Goal: Task Accomplishment & Management: Manage account settings

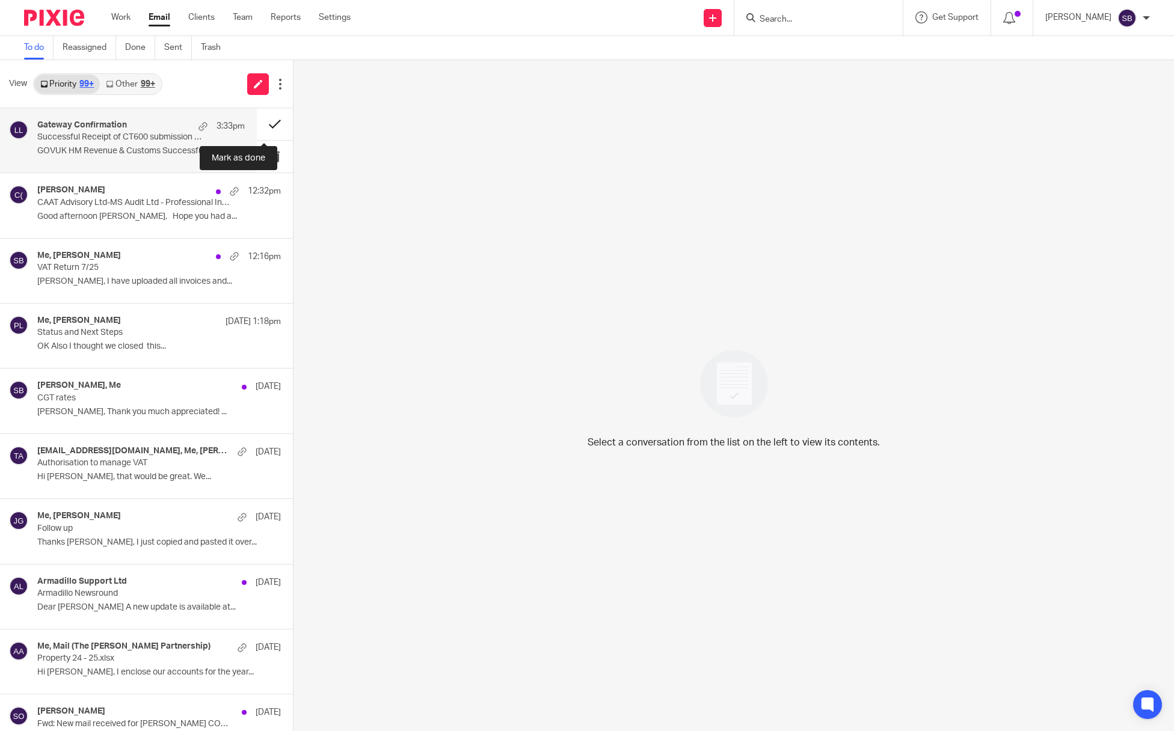
click at [259, 123] on button at bounding box center [275, 124] width 36 height 32
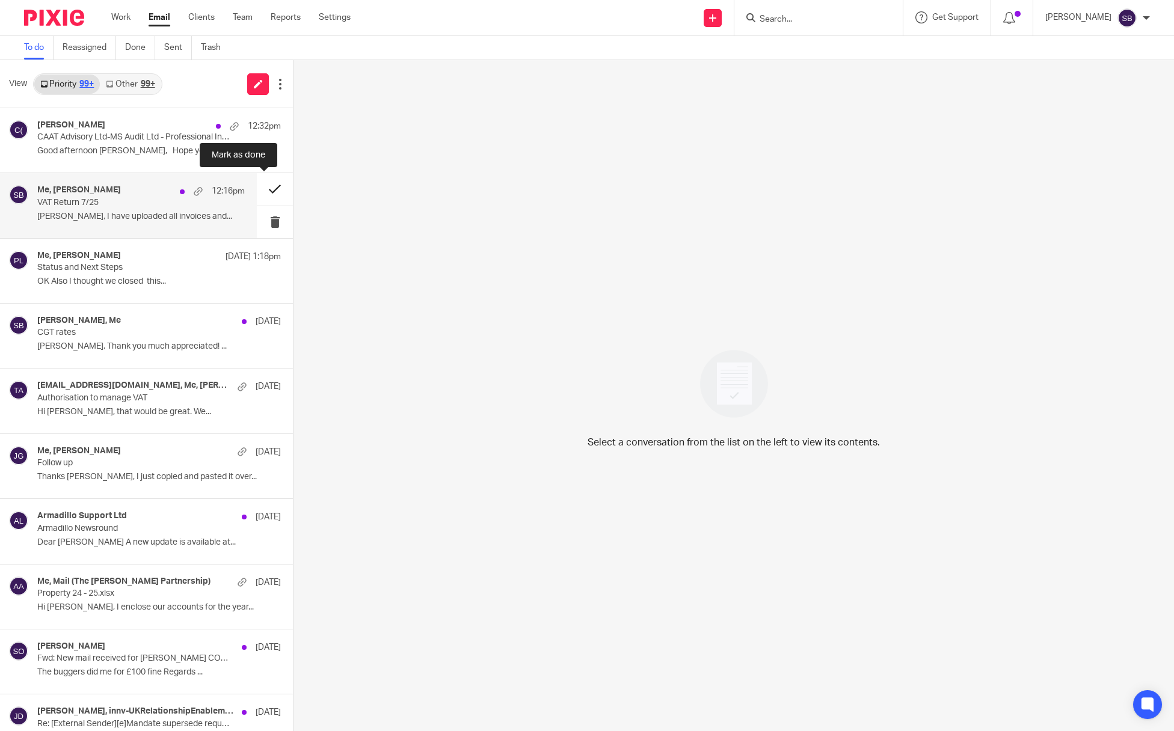
click at [259, 191] on button at bounding box center [275, 189] width 36 height 32
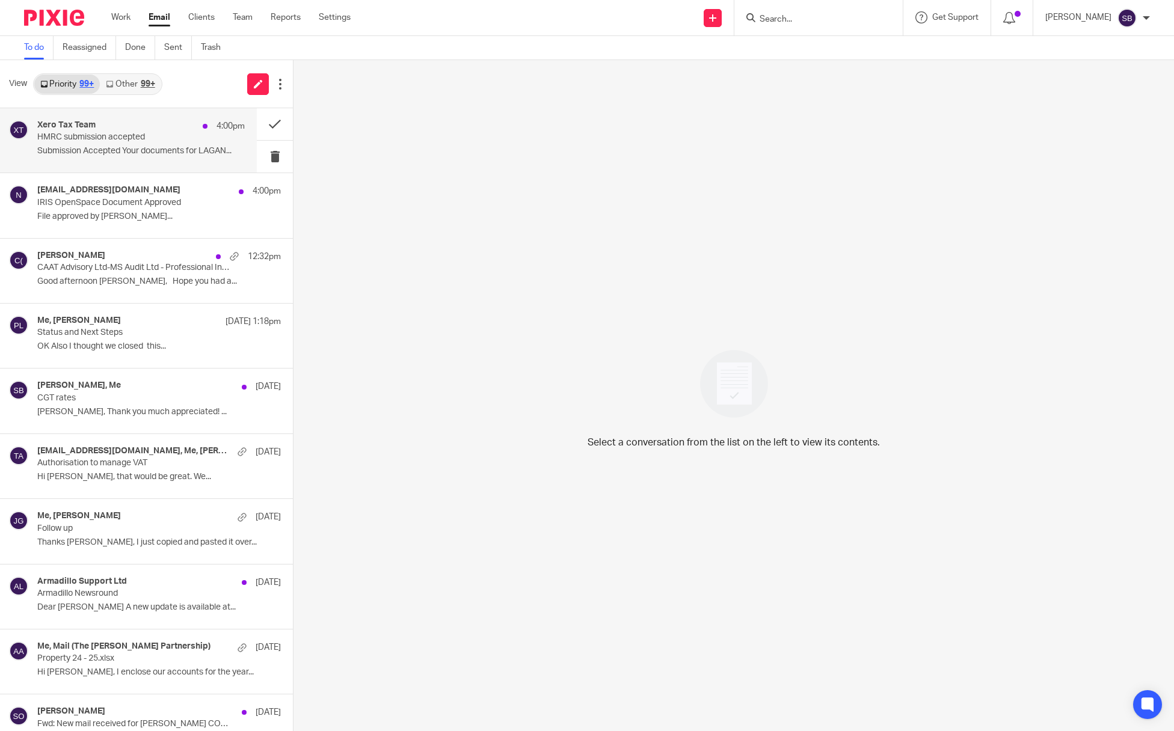
click at [81, 133] on p "HMRC submission accepted" at bounding box center [120, 137] width 166 height 10
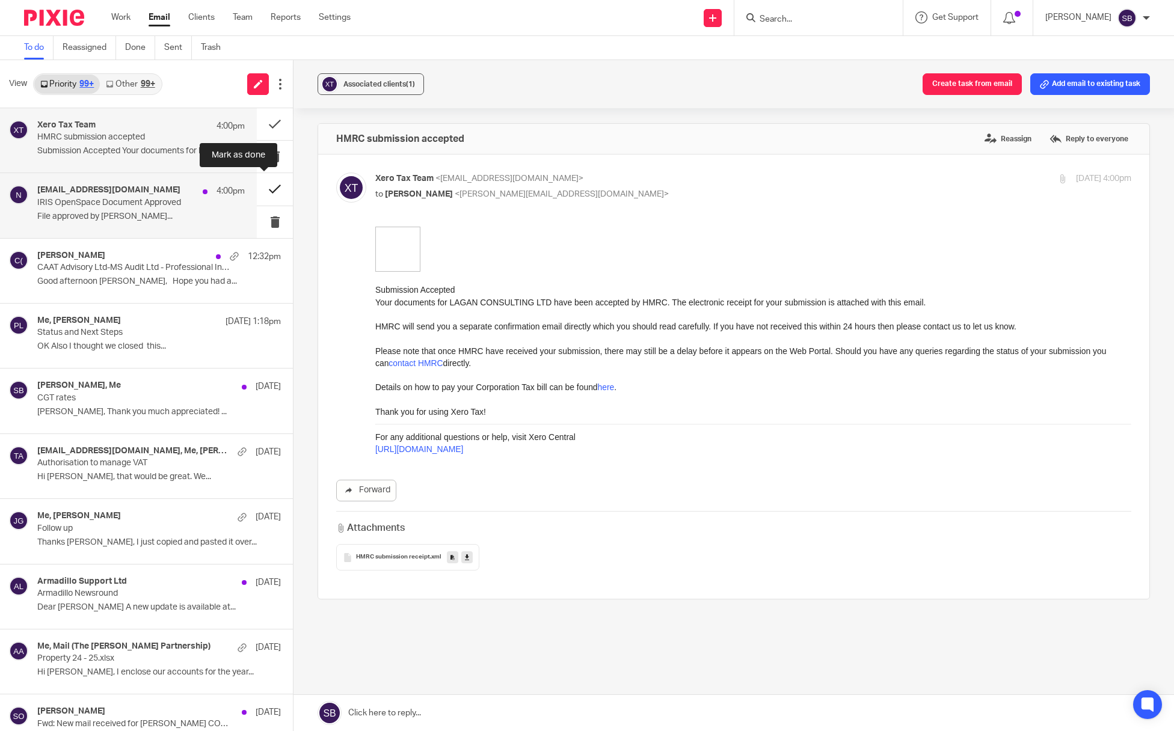
click at [262, 189] on button at bounding box center [275, 189] width 36 height 32
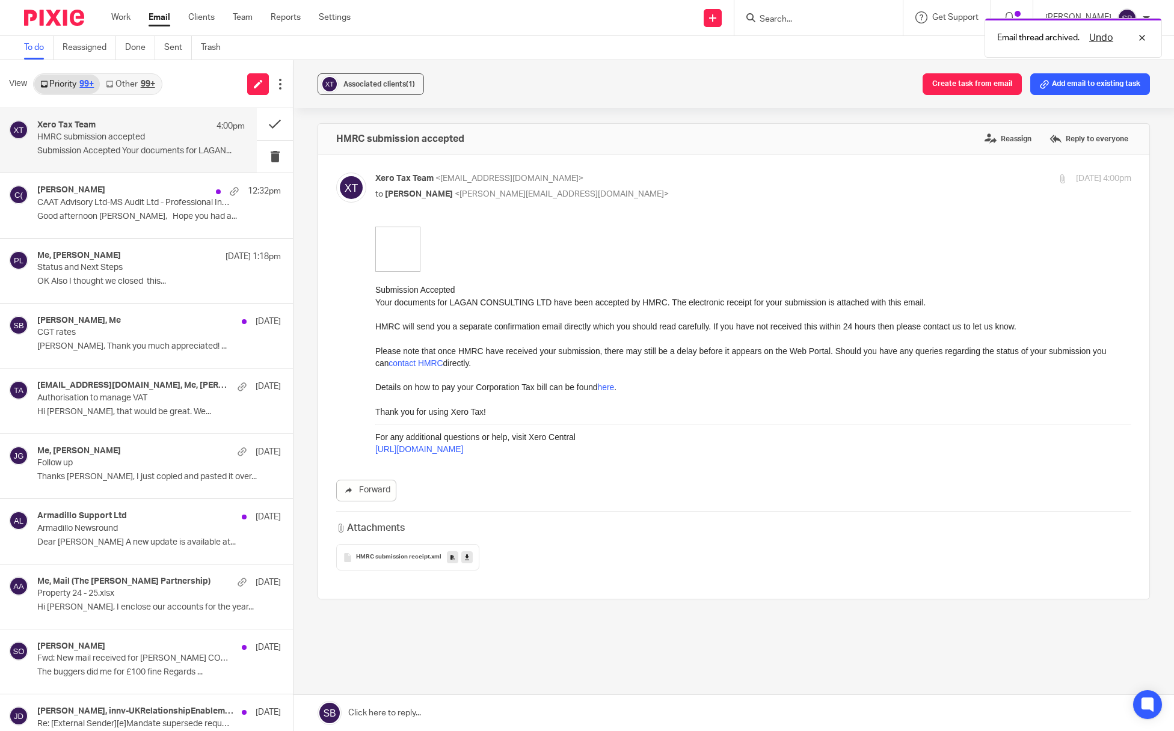
click at [167, 141] on p "HMRC submission accepted" at bounding box center [120, 137] width 166 height 10
click at [1040, 81] on icon at bounding box center [1044, 84] width 9 height 9
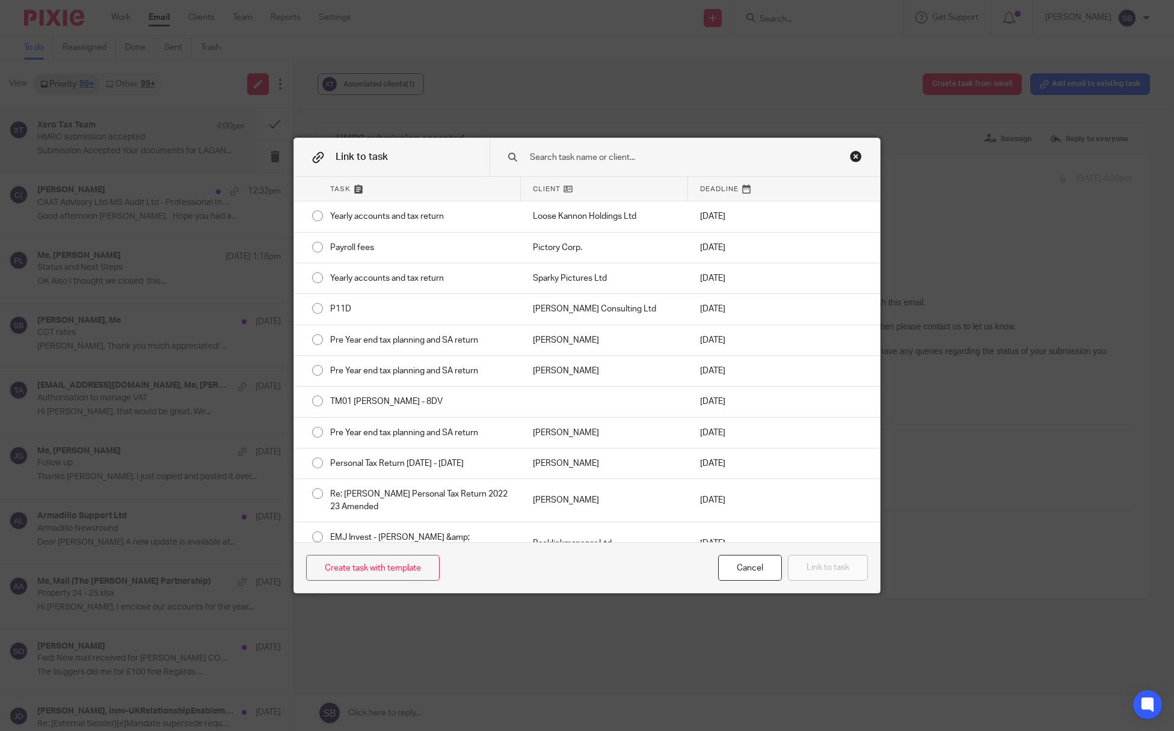
click at [636, 162] on input "text" at bounding box center [676, 157] width 295 height 13
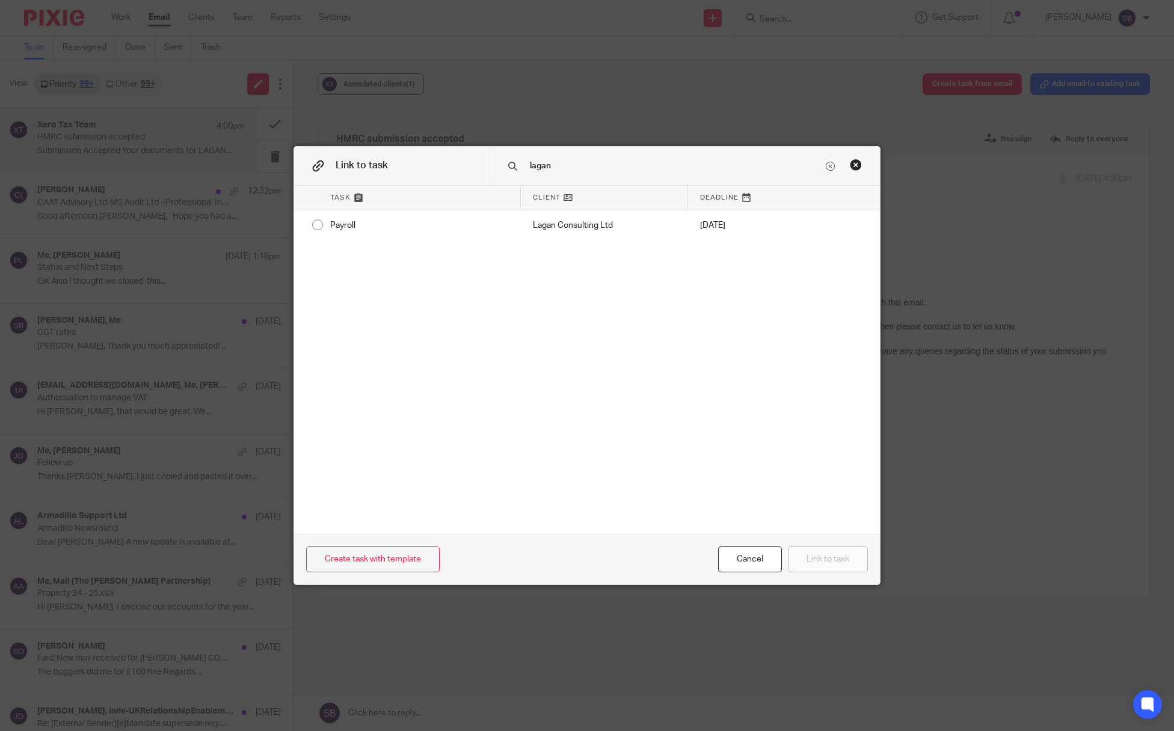
click at [850, 168] on div "Close this dialog window" at bounding box center [856, 165] width 12 height 12
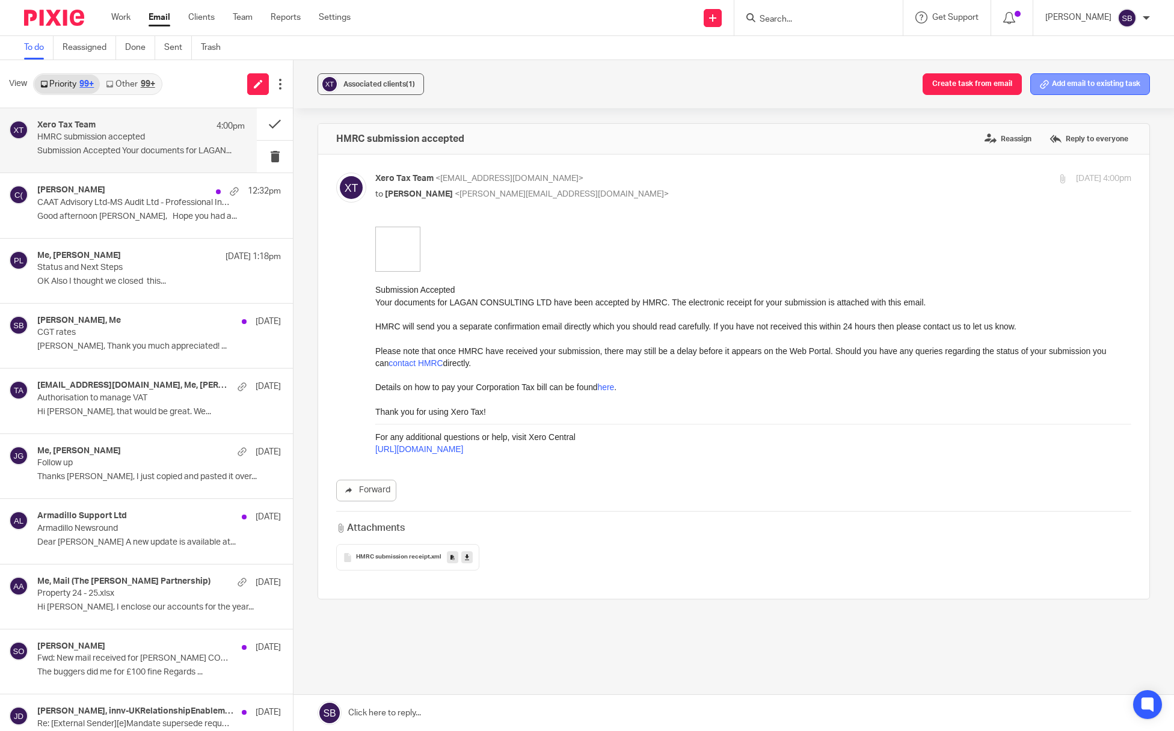
click at [1069, 85] on button "Add email to existing task" at bounding box center [1090, 84] width 120 height 22
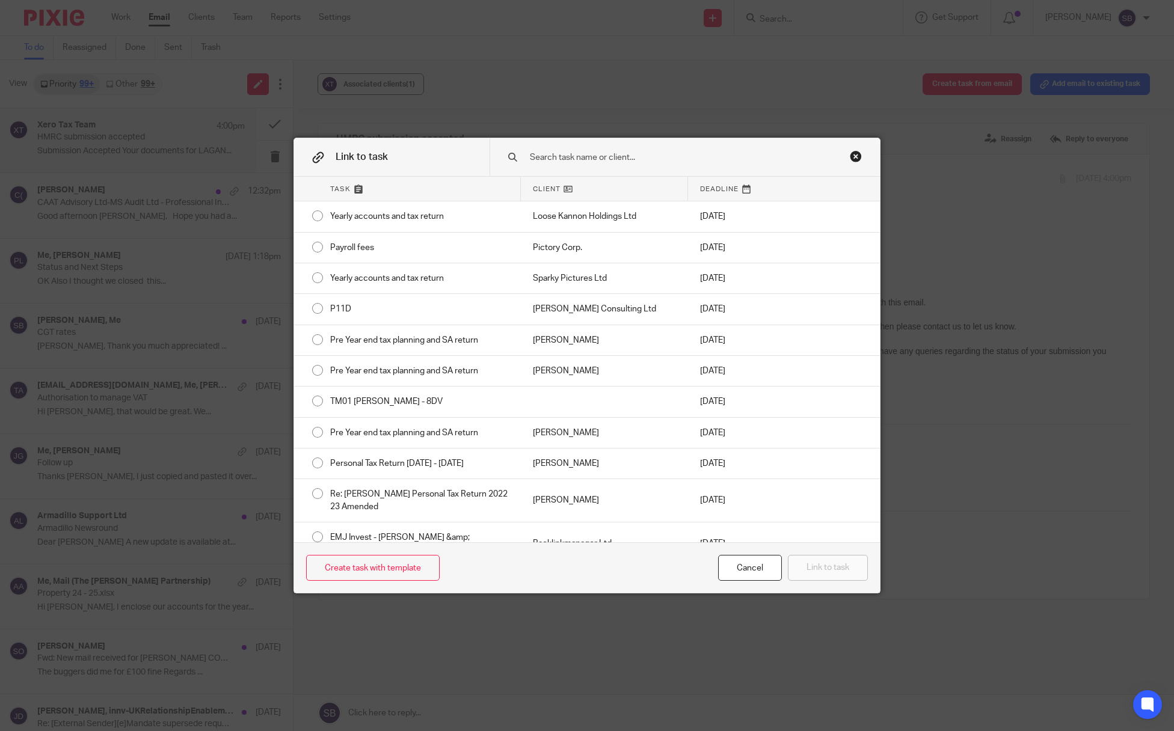
click at [634, 158] on input "text" at bounding box center [676, 157] width 295 height 13
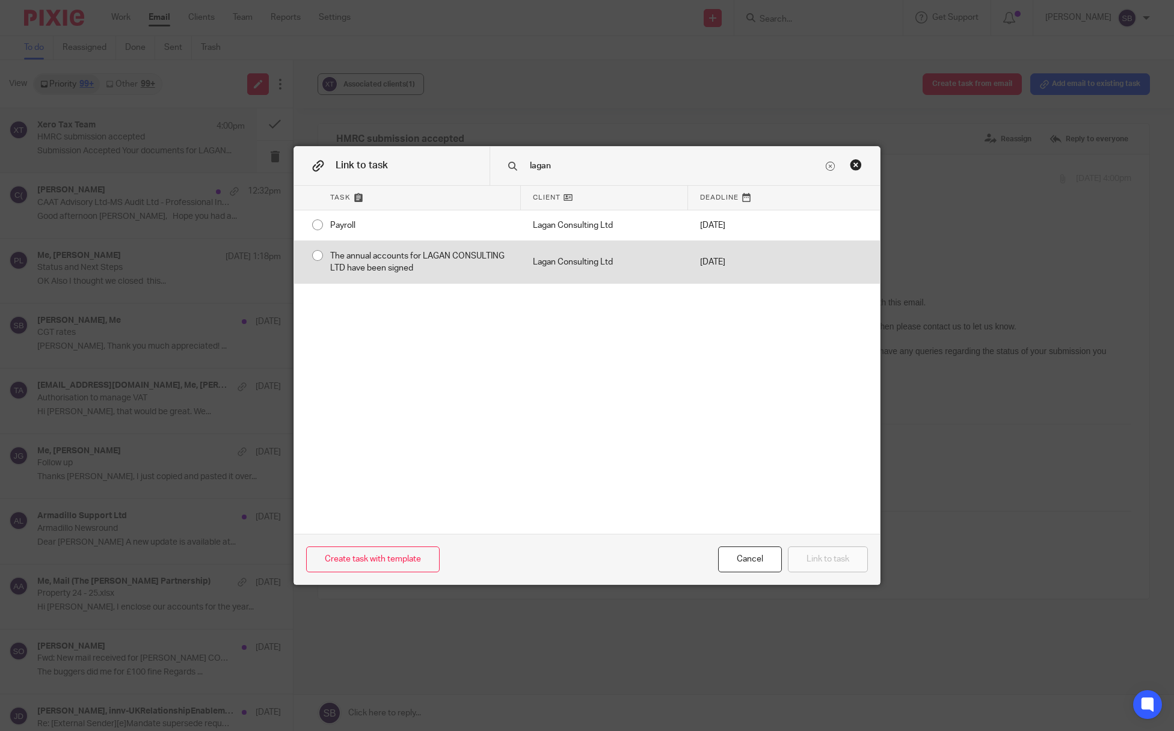
type input "lagan"
click at [548, 268] on div "Lagan Consulting Ltd" at bounding box center [604, 262] width 167 height 43
radio input "true"
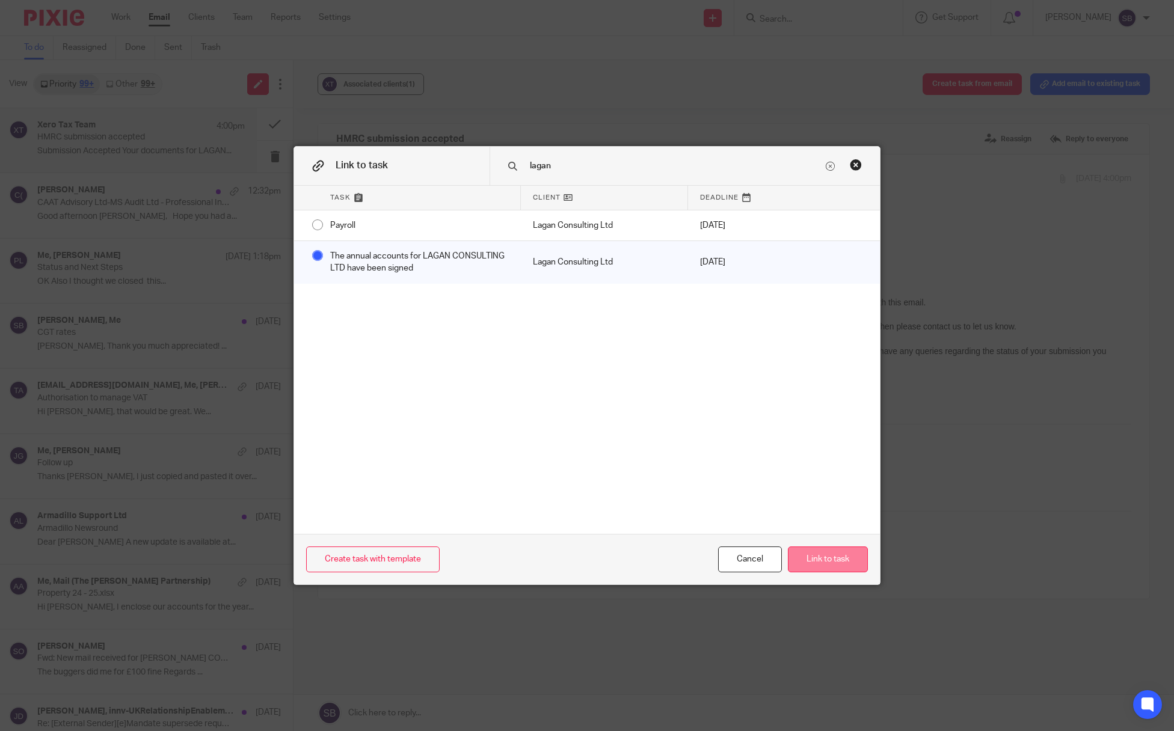
click at [806, 554] on button "Link to task" at bounding box center [828, 560] width 80 height 26
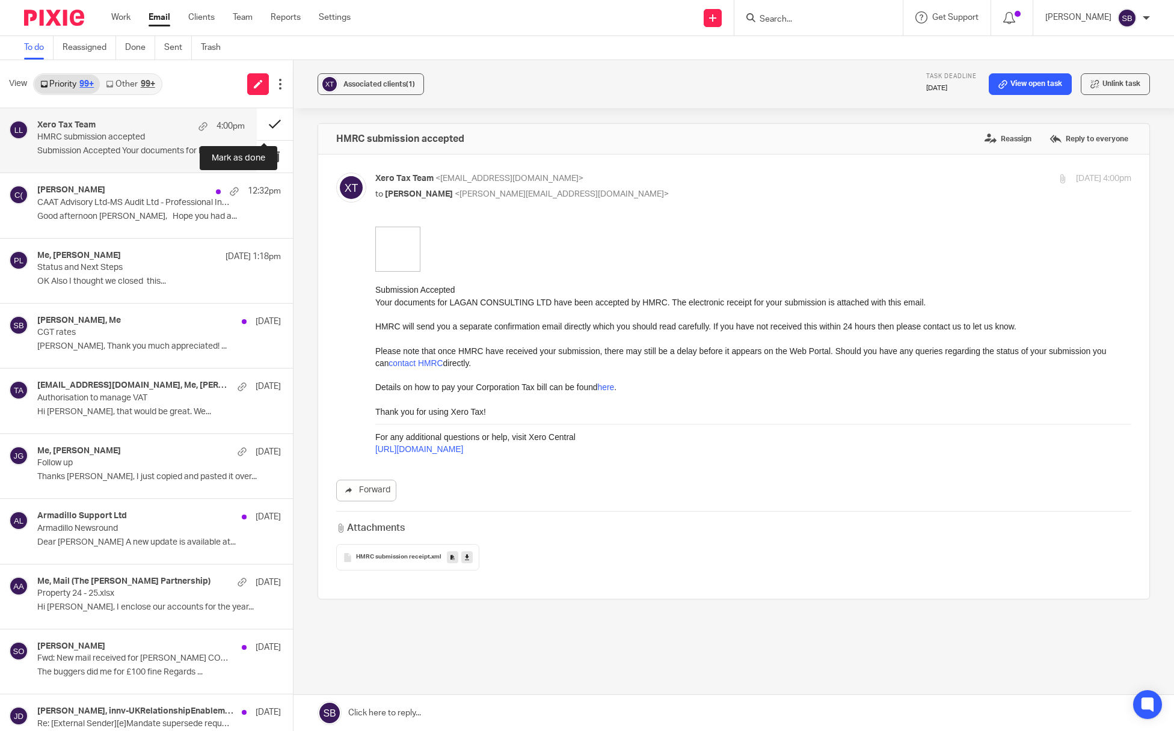
click at [266, 121] on button at bounding box center [275, 124] width 36 height 32
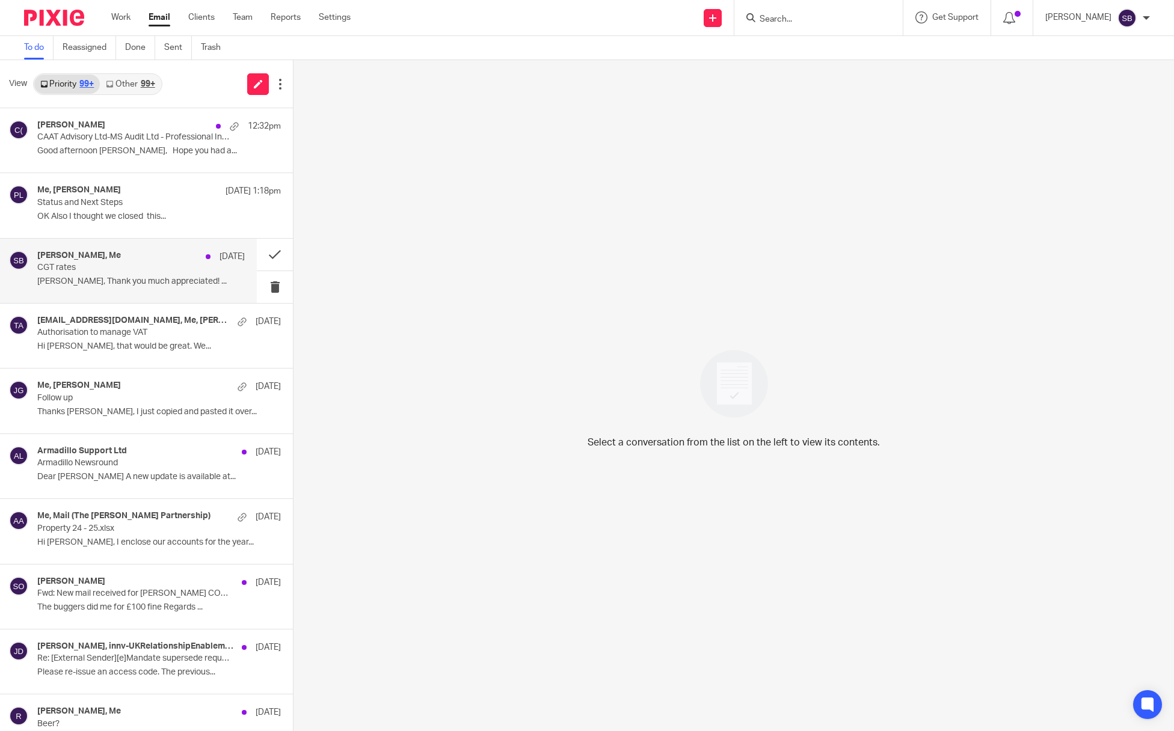
click at [153, 266] on p "CGT rates" at bounding box center [120, 268] width 166 height 10
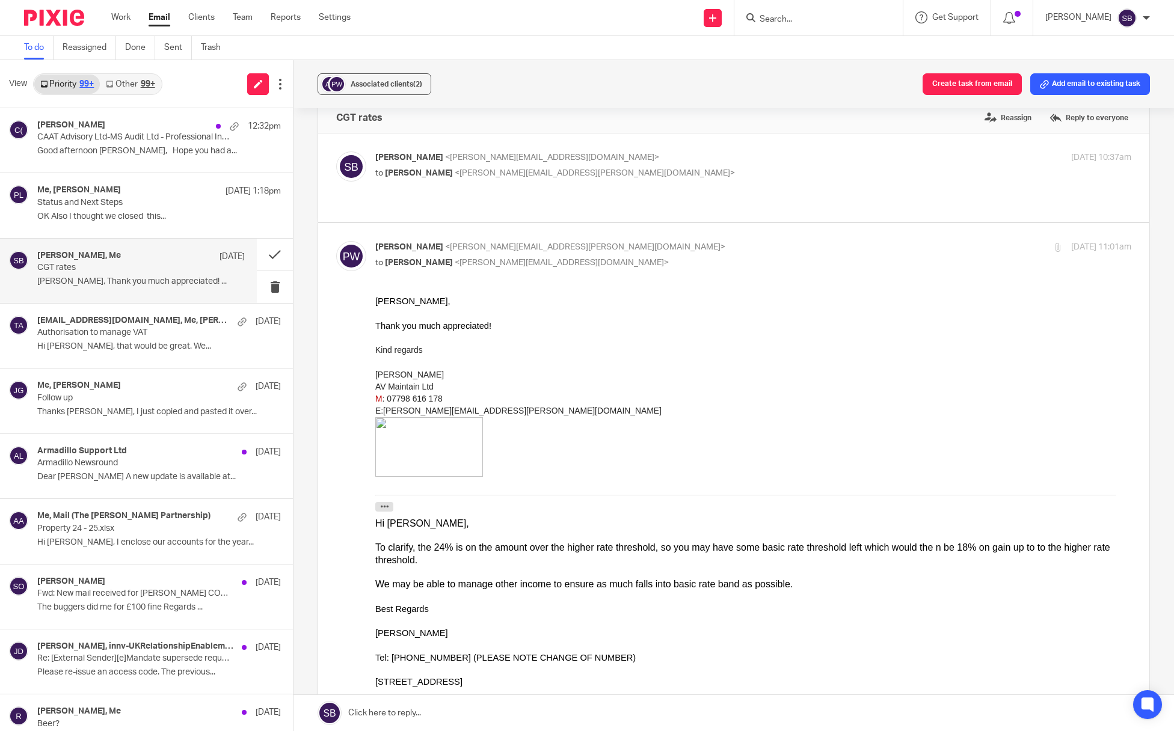
scroll to position [15, 0]
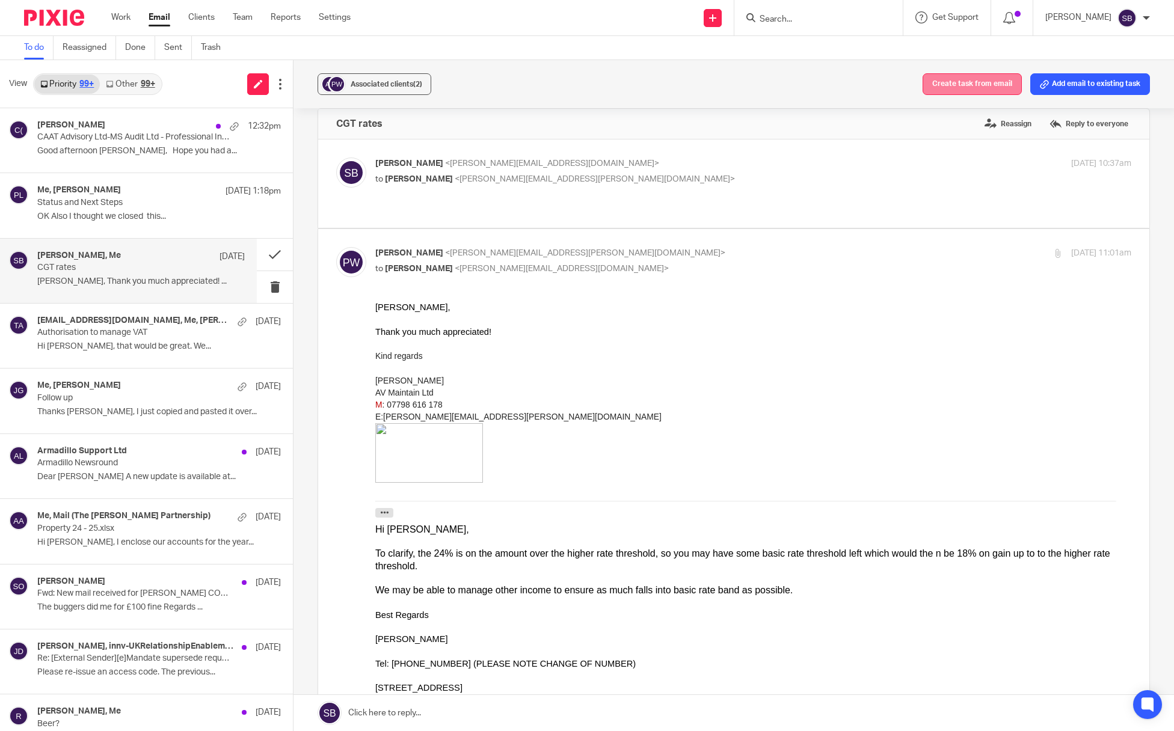
click at [966, 83] on button "Create task from email" at bounding box center [971, 84] width 99 height 22
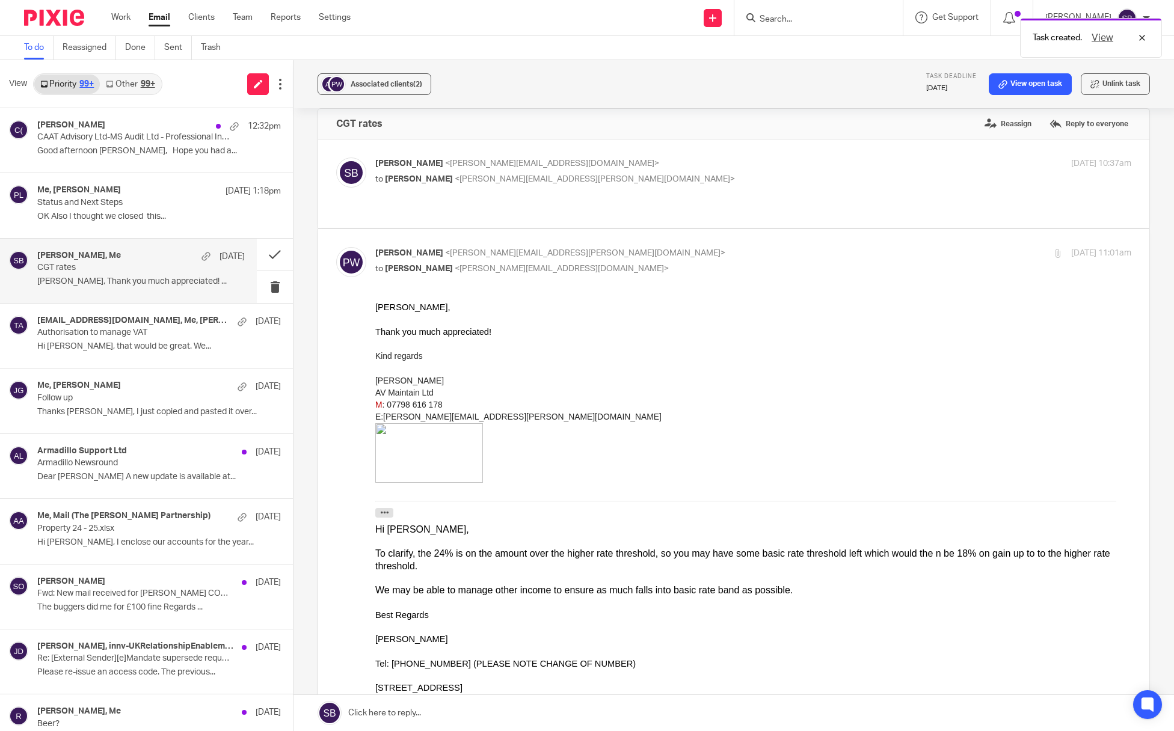
scroll to position [0, 0]
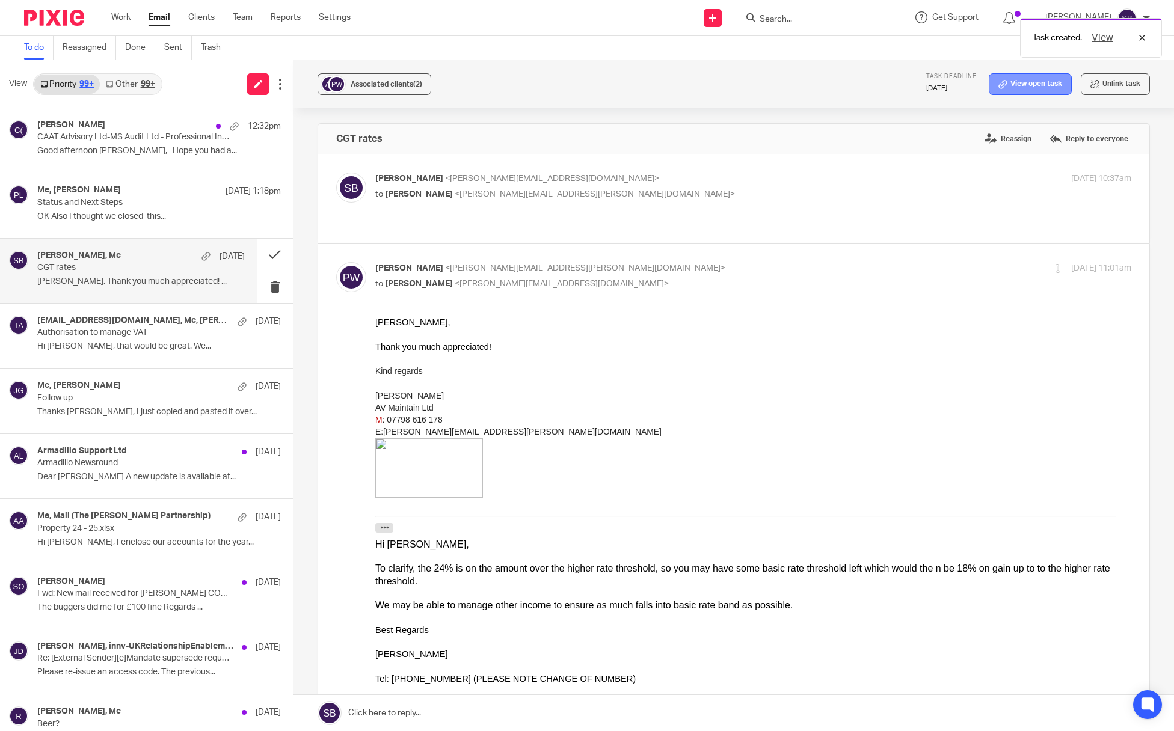
click at [998, 84] on icon at bounding box center [1002, 84] width 9 height 9
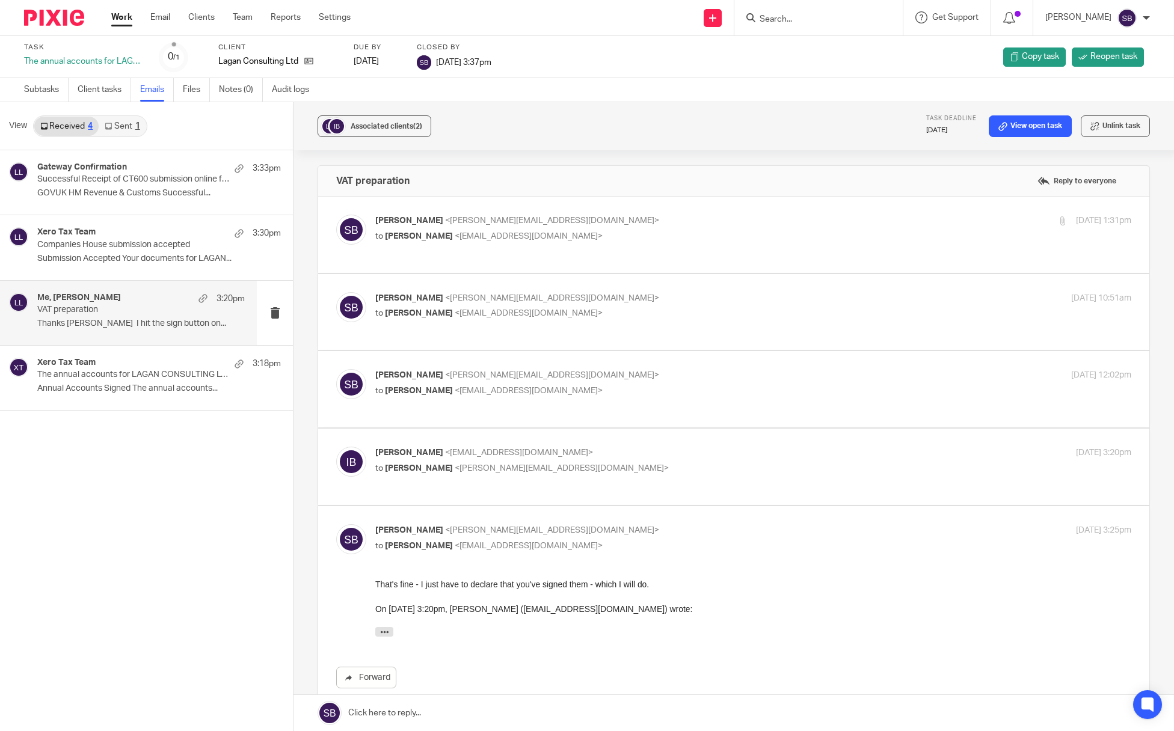
scroll to position [132, 0]
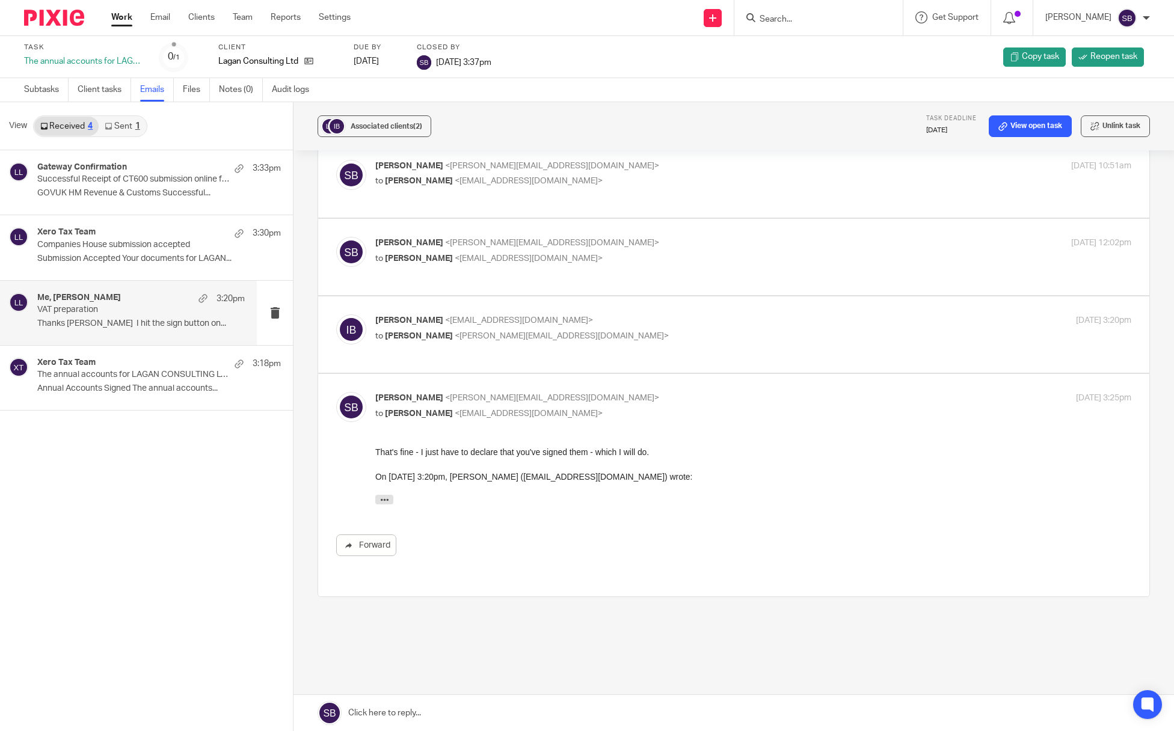
click at [785, 20] on input "Search" at bounding box center [812, 19] width 108 height 11
click at [1102, 55] on span "Reopen task" at bounding box center [1113, 57] width 47 height 12
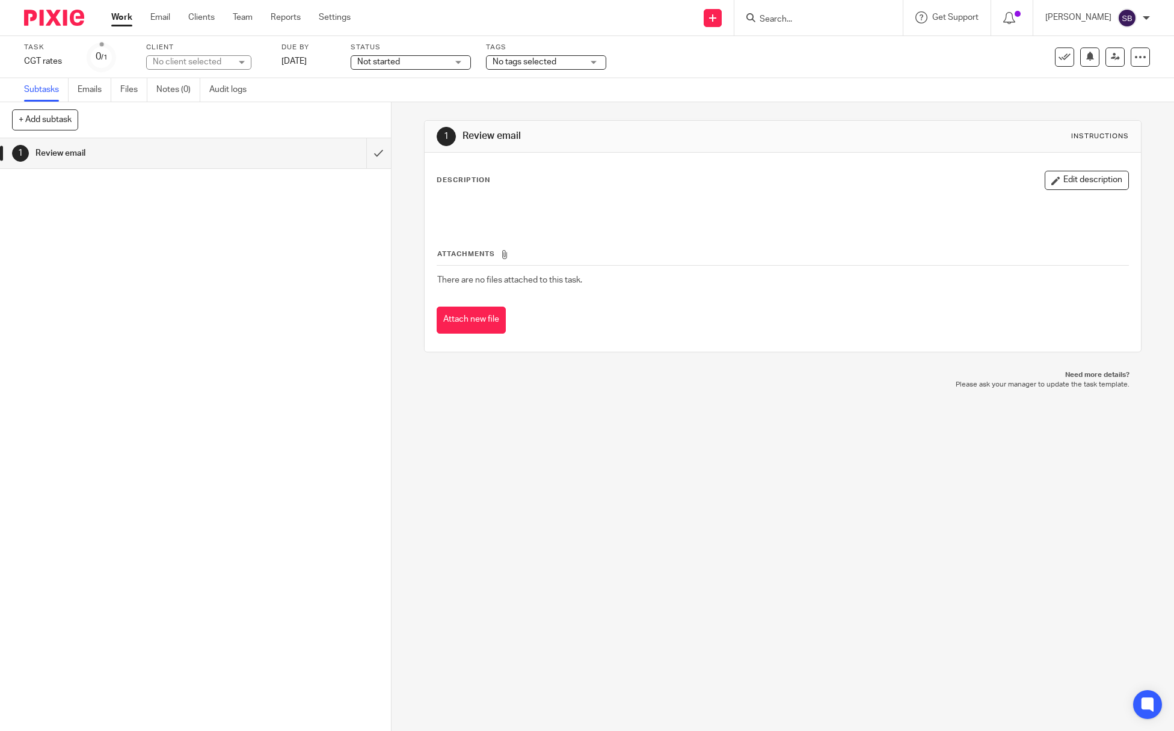
click at [216, 63] on div "No client selected" at bounding box center [192, 62] width 78 height 12
type input "wigley"
click at [178, 118] on span "[PERSON_NAME]" at bounding box center [188, 116] width 66 height 8
click at [1033, 55] on icon at bounding box center [1039, 57] width 12 height 12
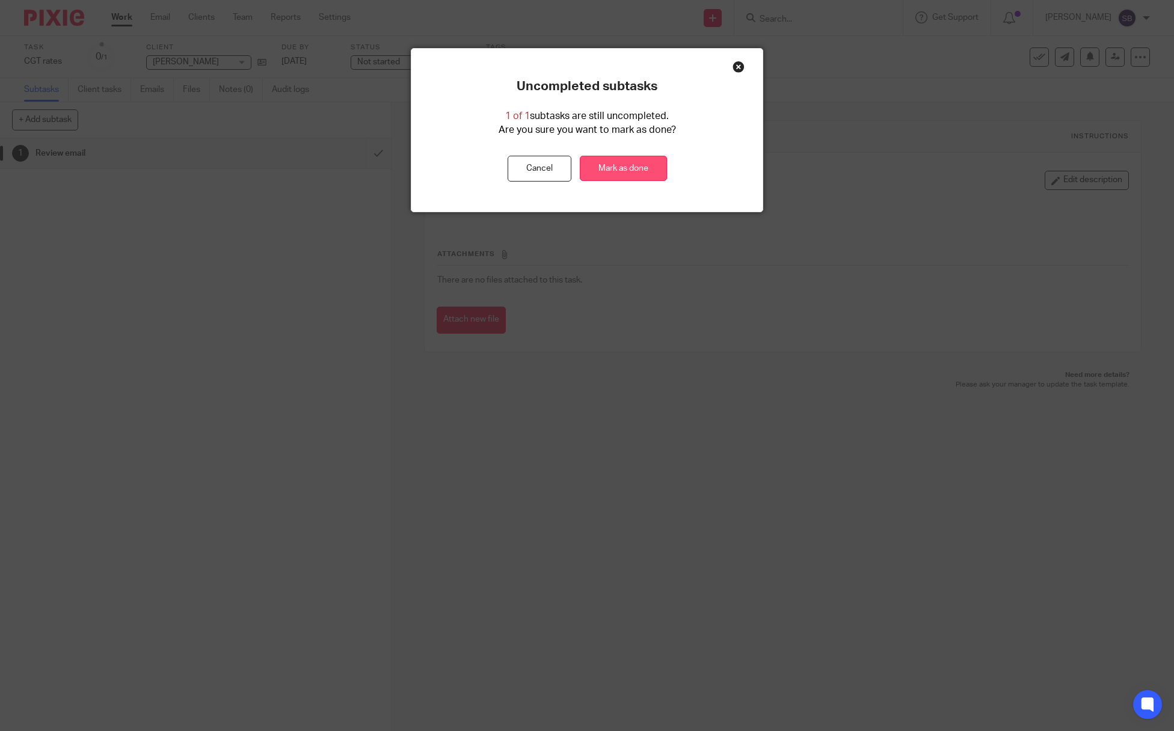
click at [635, 161] on link "Mark as done" at bounding box center [623, 169] width 87 height 26
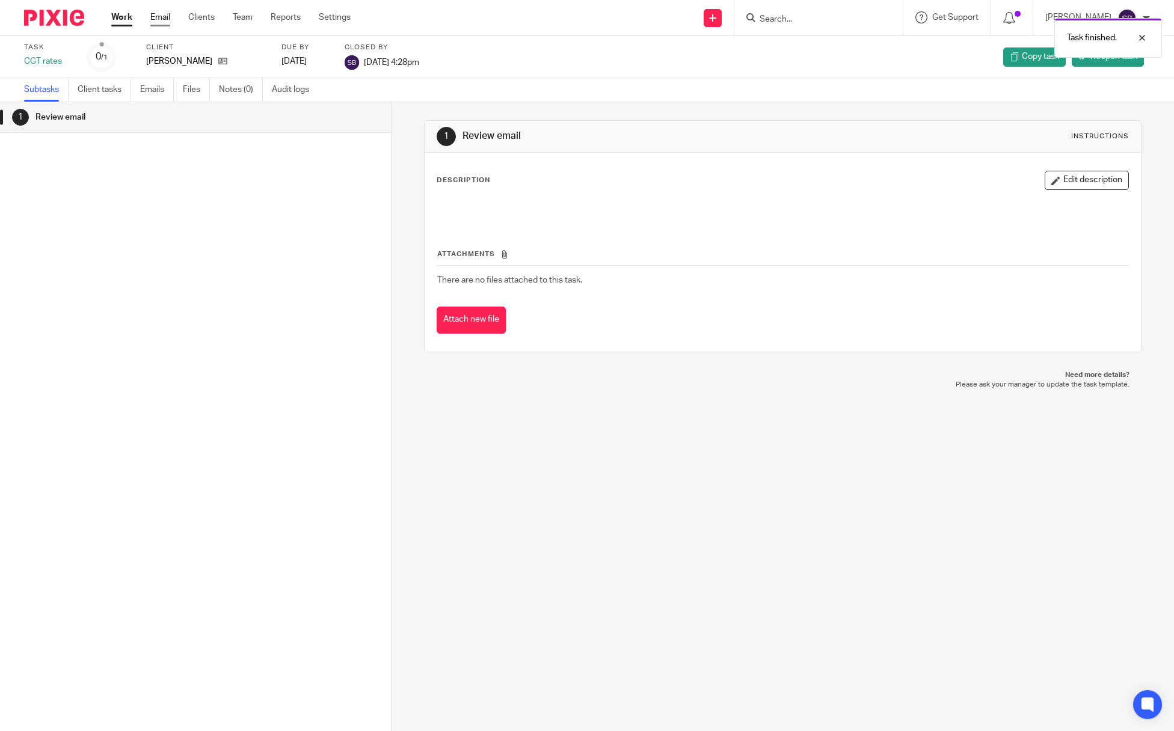
click at [167, 21] on link "Email" at bounding box center [160, 17] width 20 height 12
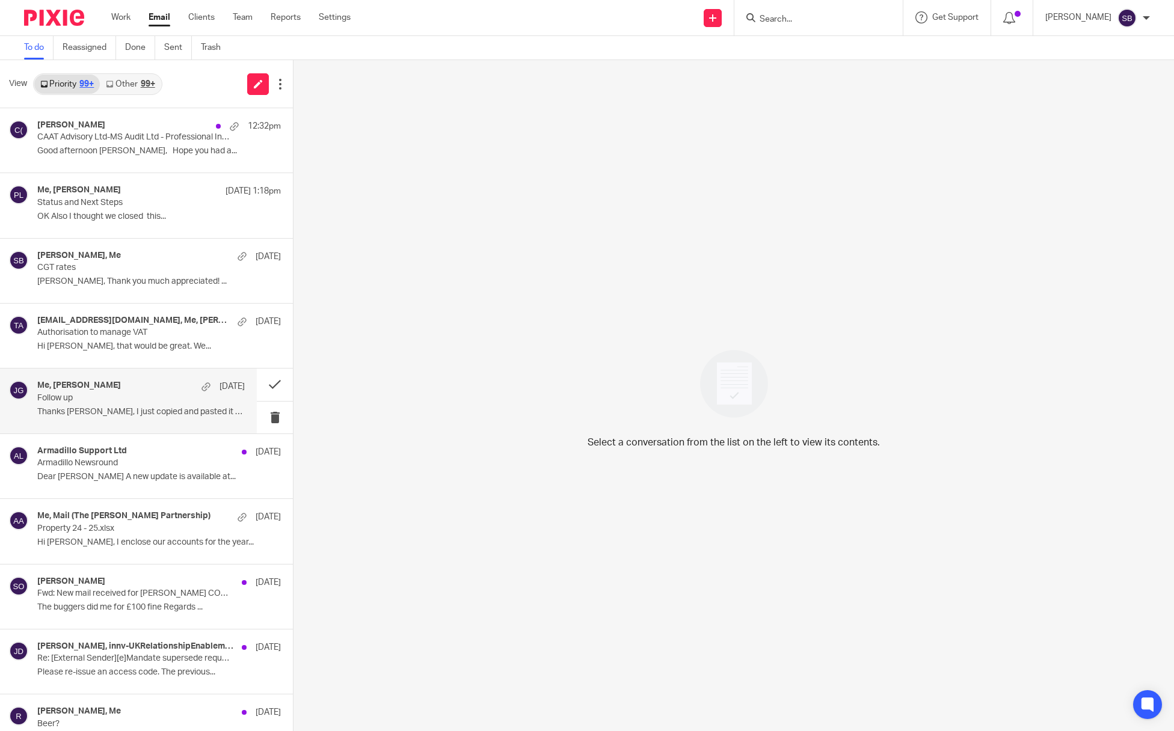
click at [139, 394] on p "Follow up" at bounding box center [120, 398] width 166 height 10
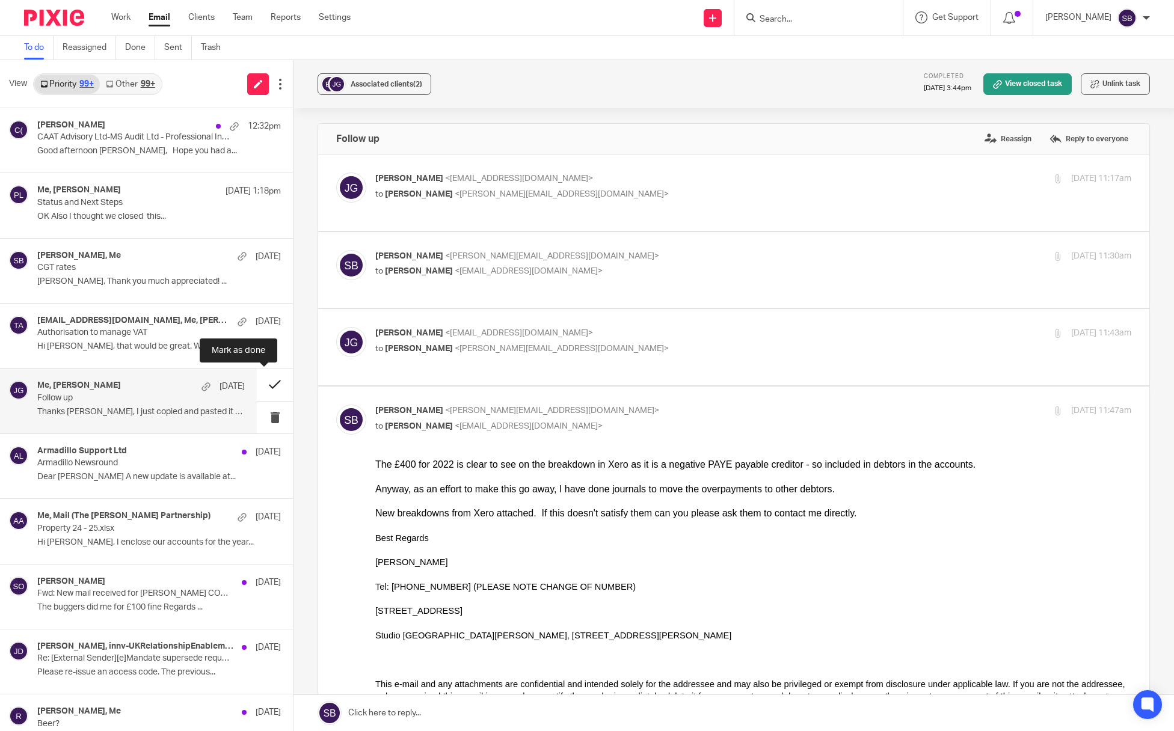
click at [264, 388] on button at bounding box center [275, 385] width 36 height 32
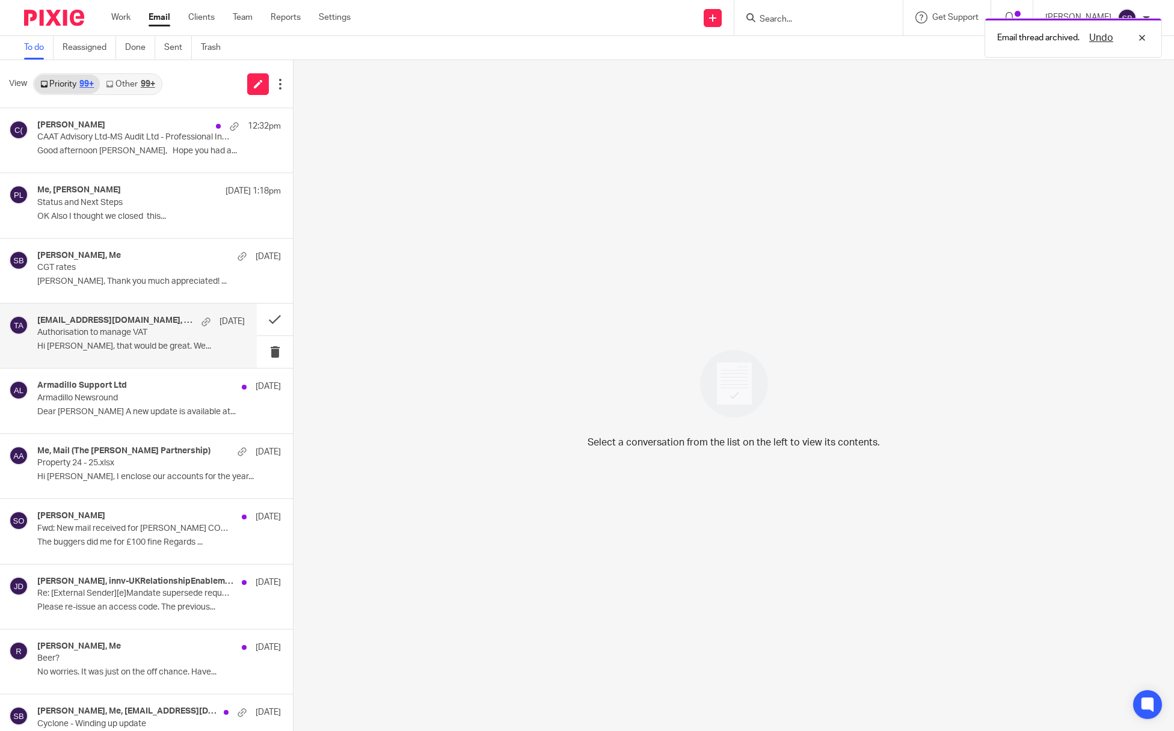
click at [148, 333] on p "Authorisation to manage VAT" at bounding box center [120, 333] width 166 height 10
